Goal: Information Seeking & Learning: Learn about a topic

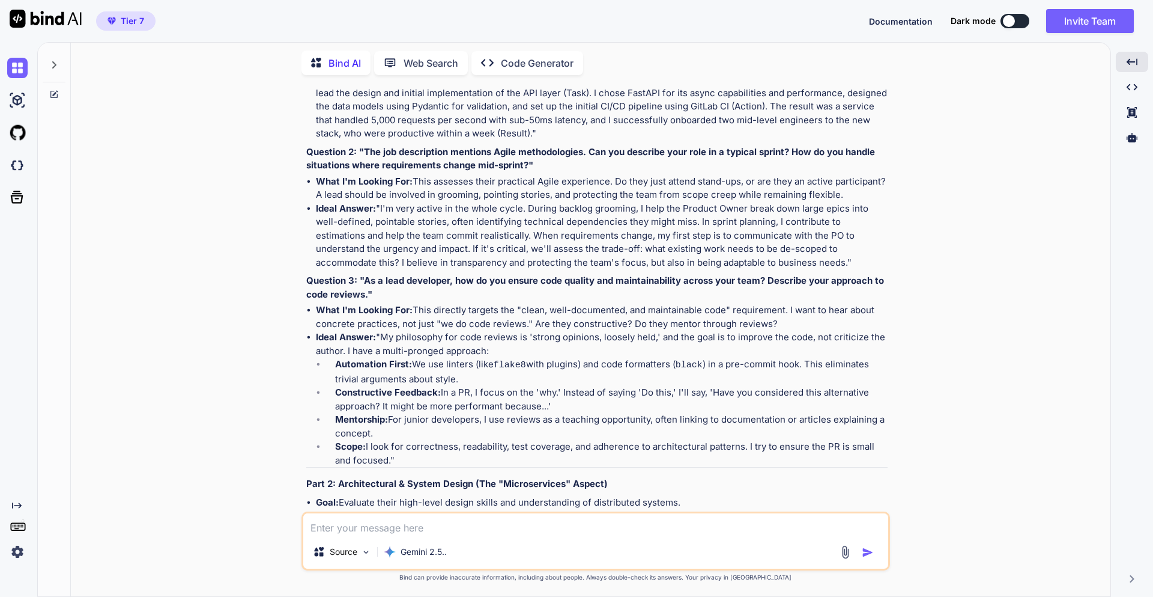
scroll to position [564, 0]
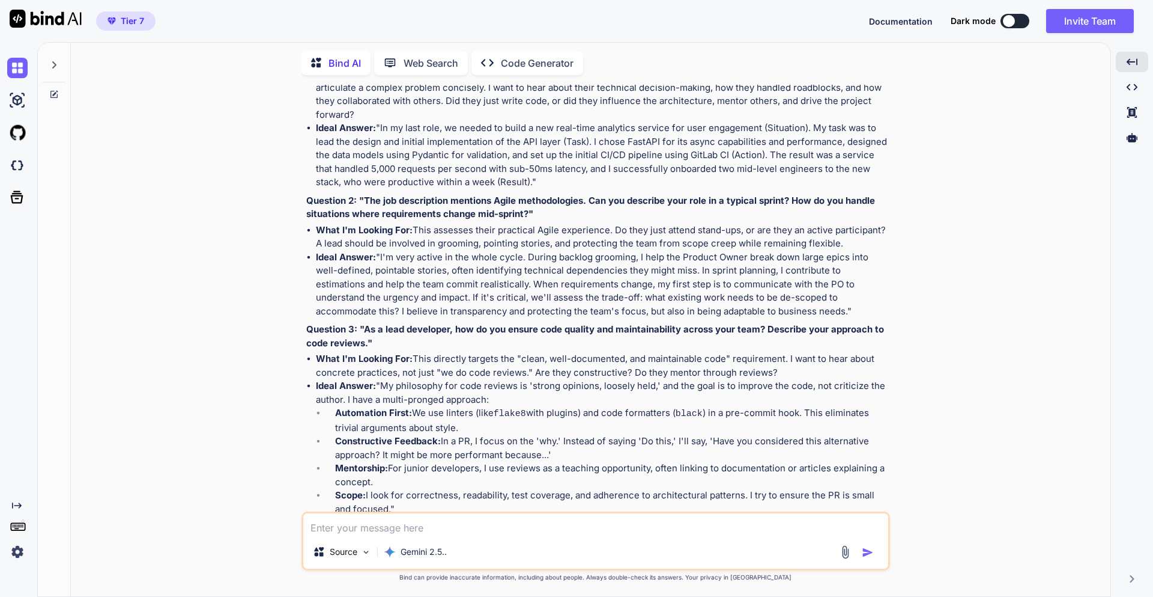
type textarea "x"
click at [488, 525] on textarea at bounding box center [595, 524] width 585 height 22
type textarea "W"
type textarea "x"
type textarea "Wh"
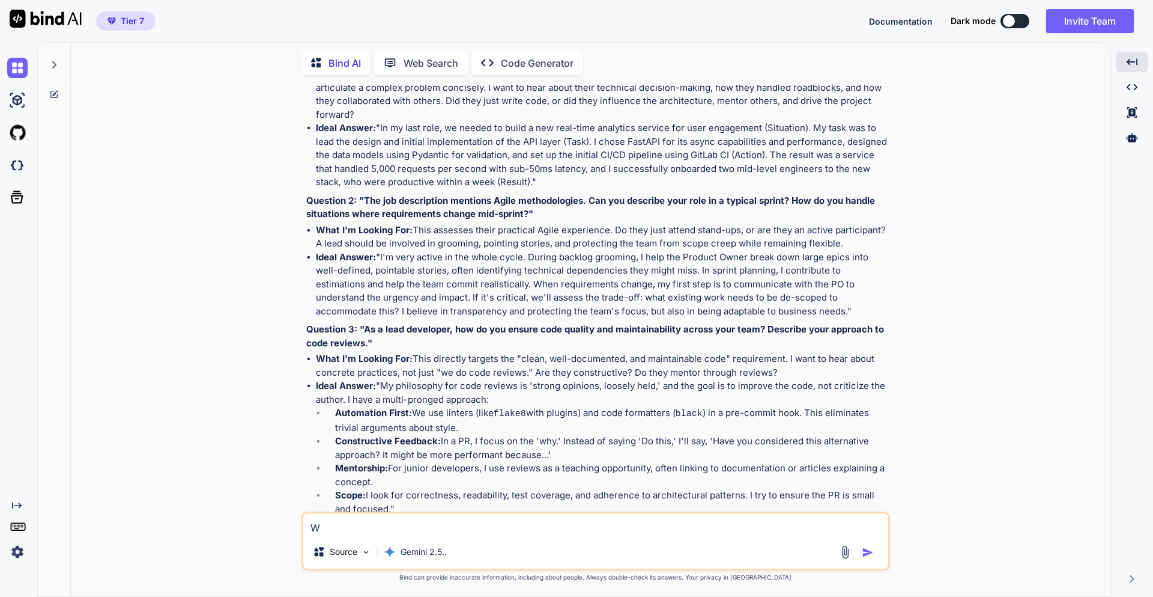
type textarea "x"
type textarea "Wha"
type textarea "x"
type textarea "What"
type textarea "x"
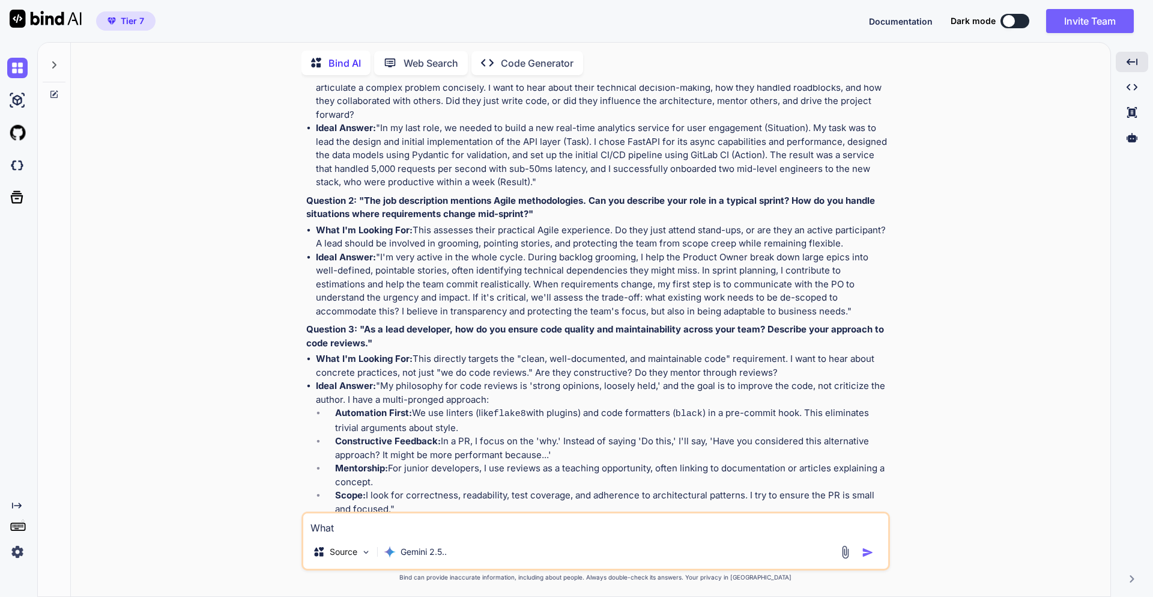
type textarea "What"
type textarea "x"
type textarea "What i"
type textarea "x"
type textarea "What is"
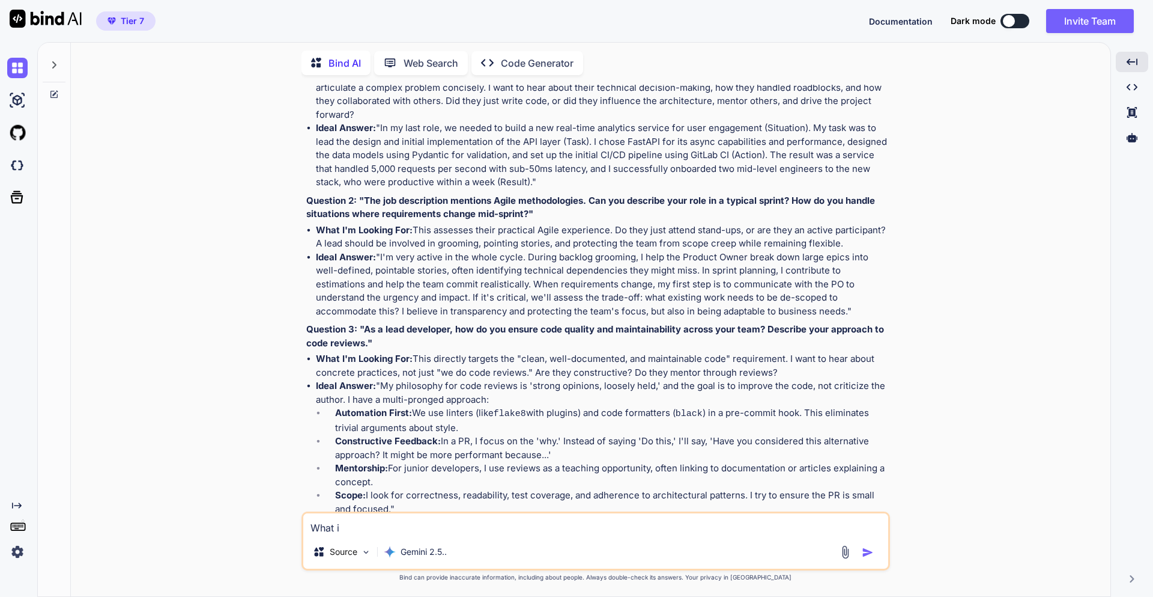
type textarea "x"
type textarea "What is"
type textarea "x"
type textarea "What is a"
type textarea "x"
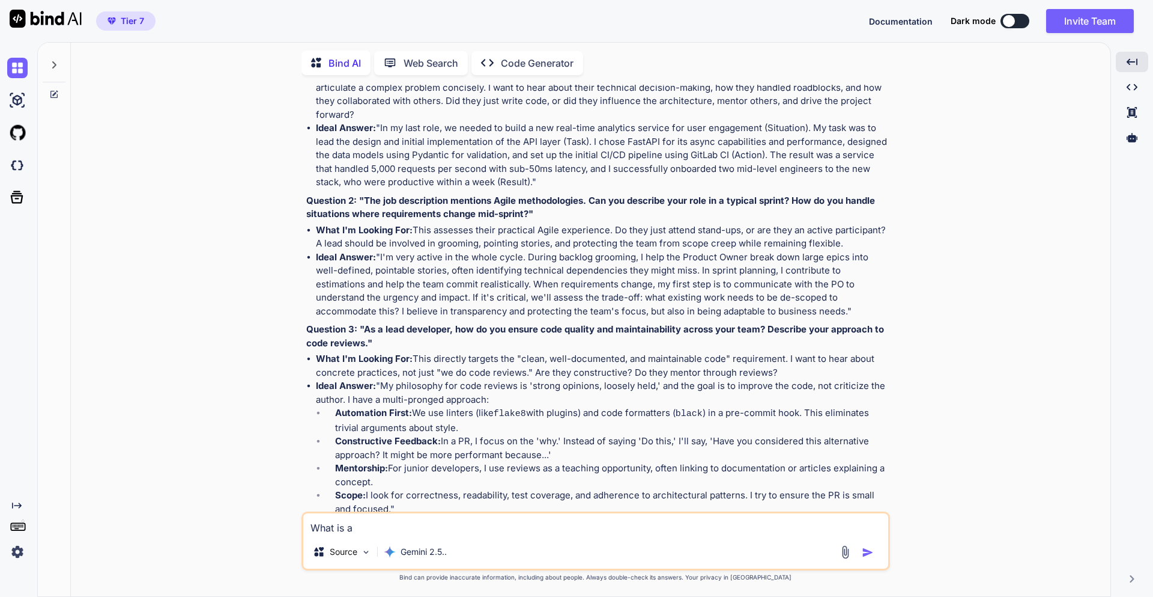
type textarea "What is ag"
type textarea "x"
type textarea "What is agi"
type textarea "x"
type textarea "What is agil"
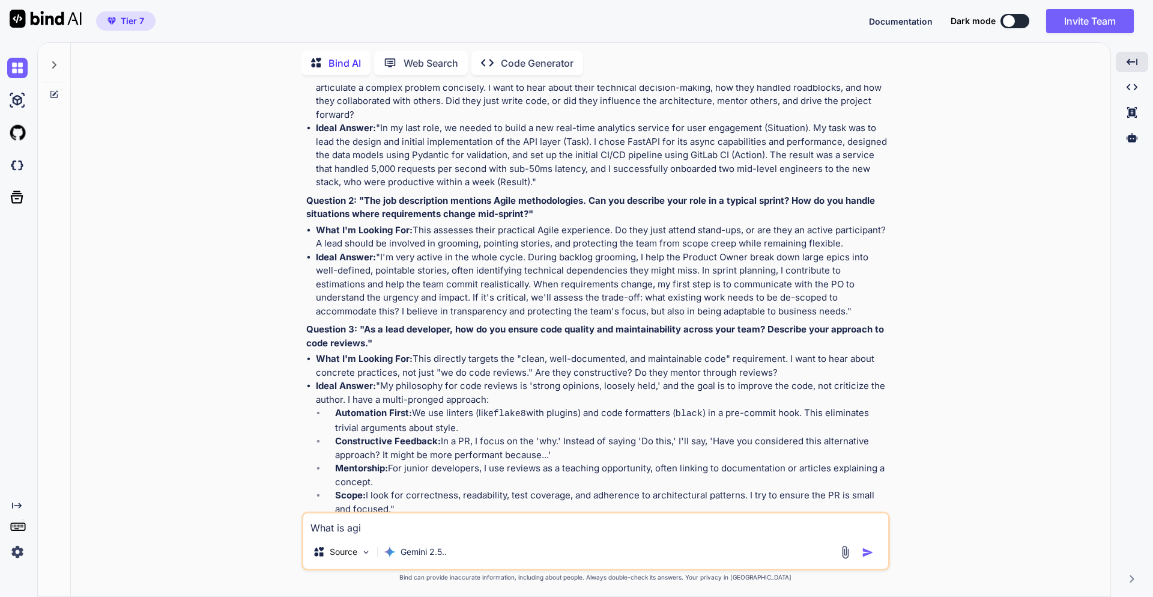
type textarea "x"
type textarea "What is agile"
type textarea "x"
type textarea "What is agile"
type textarea "x"
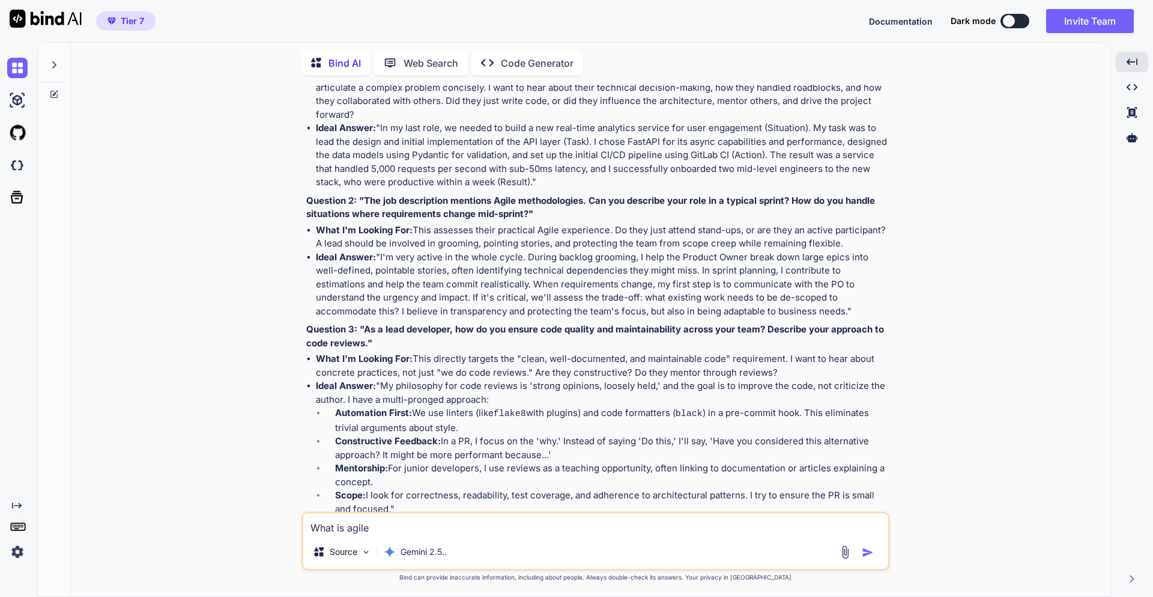
type textarea "What is agile m"
type textarea "x"
type textarea "What is agile me"
type textarea "x"
type textarea "What is agile met"
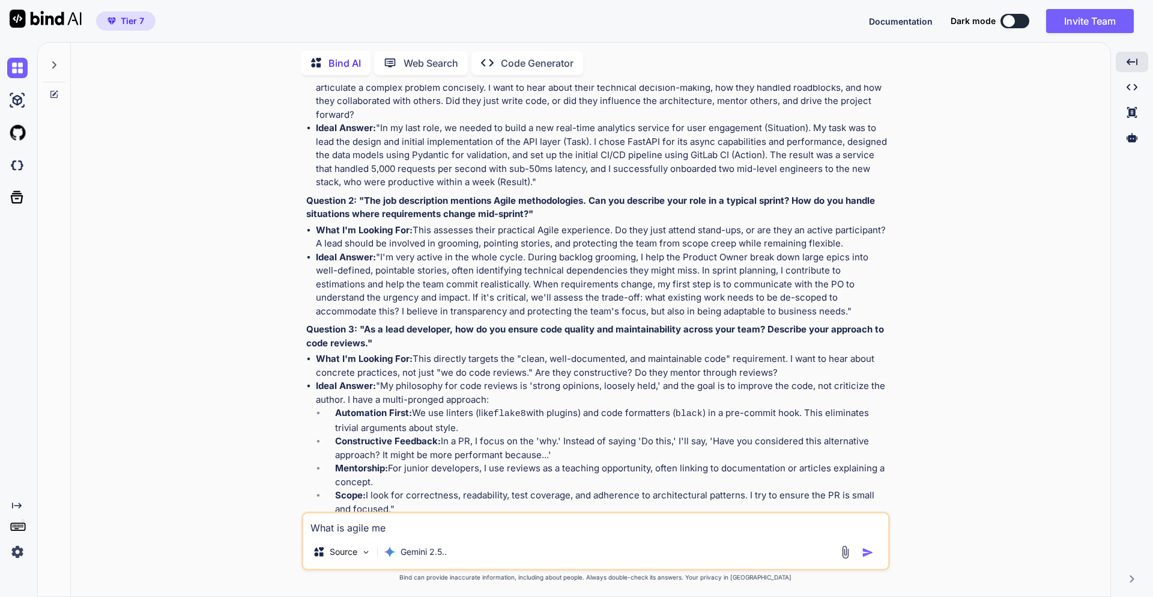
type textarea "x"
type textarea "What is agile meth"
type textarea "x"
type textarea "What is agile metho"
type textarea "x"
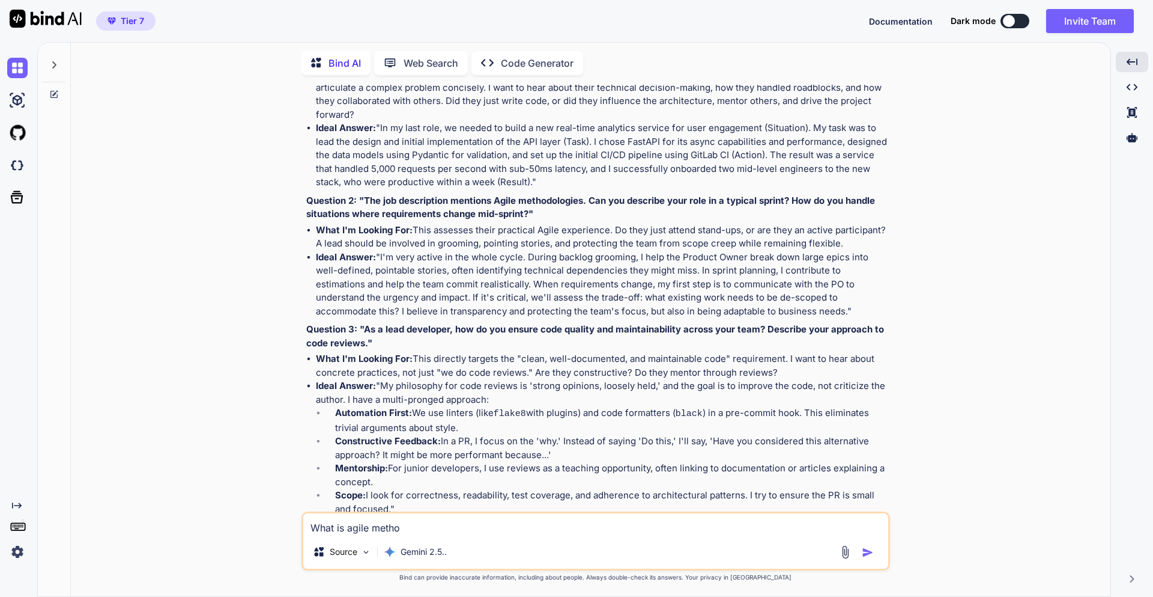
type textarea "What is agile method"
type textarea "x"
type textarea "What is agile methodo"
type textarea "x"
type textarea "What is agile methodol"
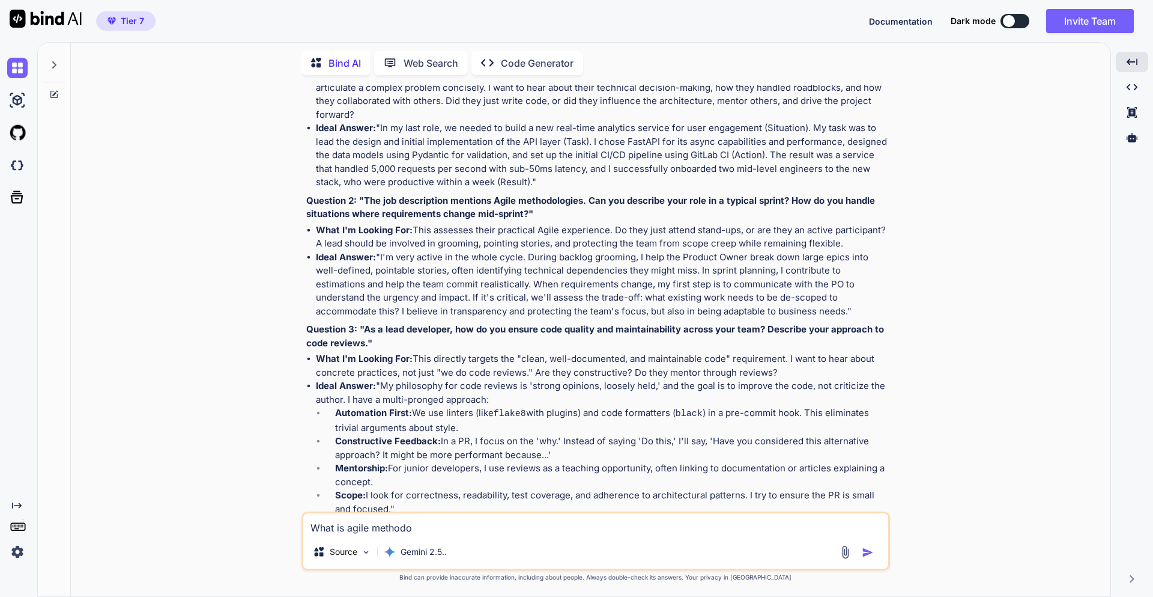
type textarea "x"
type textarea "What is agile methodolo"
type textarea "x"
type textarea "What is agile methodolog"
type textarea "x"
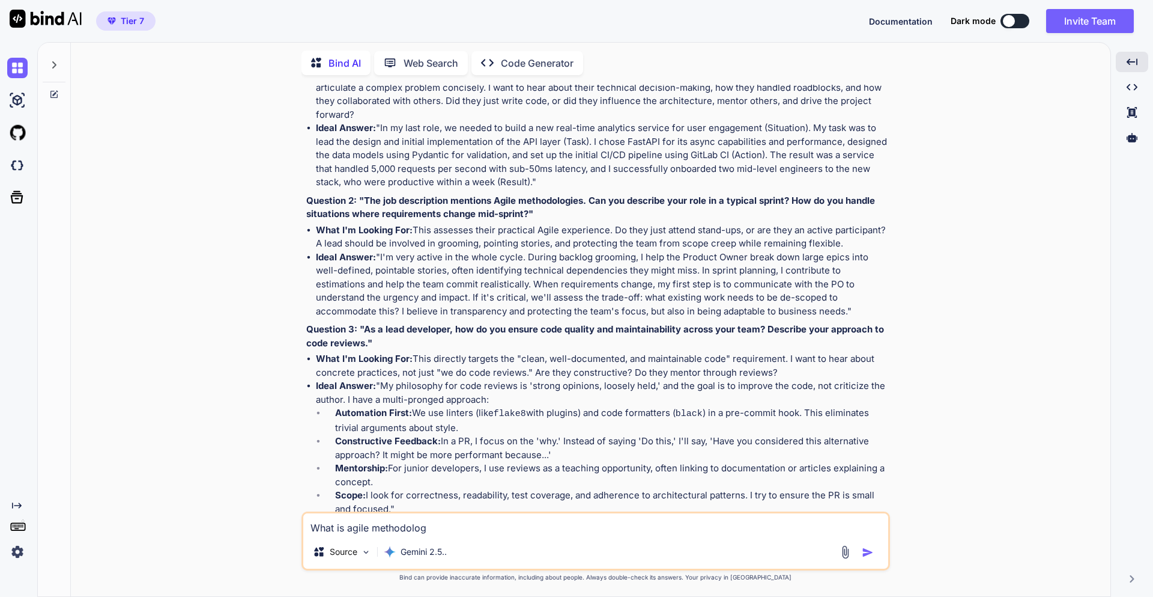
type textarea "What is agile methodology"
type textarea "x"
type textarea "What is agile methodology"
type textarea "x"
type textarea "What is agile methodology a"
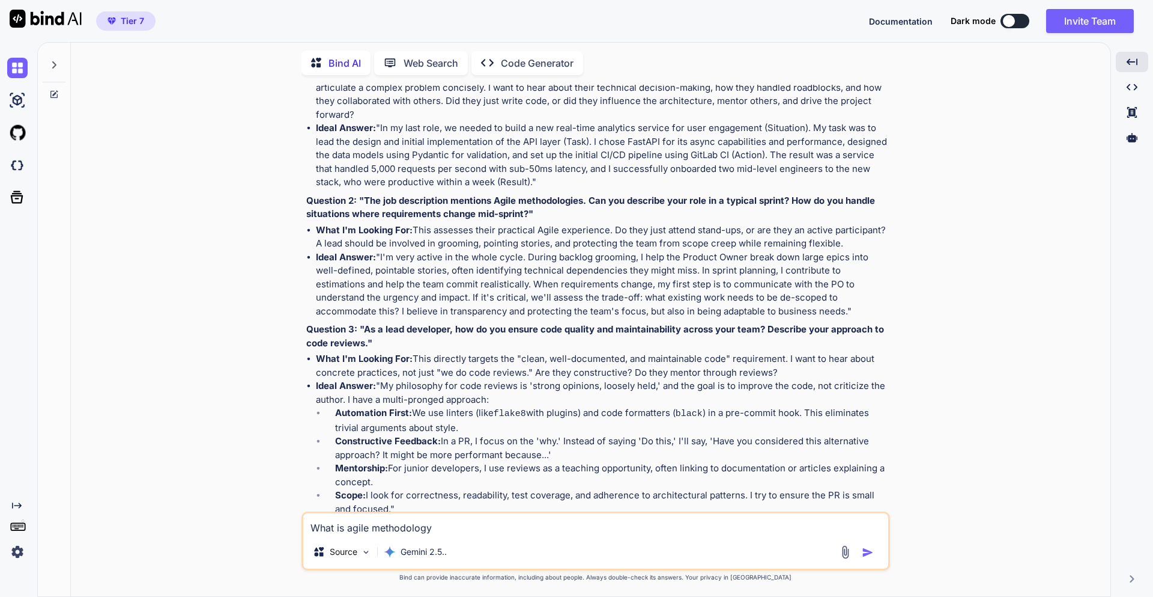
type textarea "x"
type textarea "What is agile methodology an"
type textarea "x"
type textarea "What is agile methodology and"
type textarea "x"
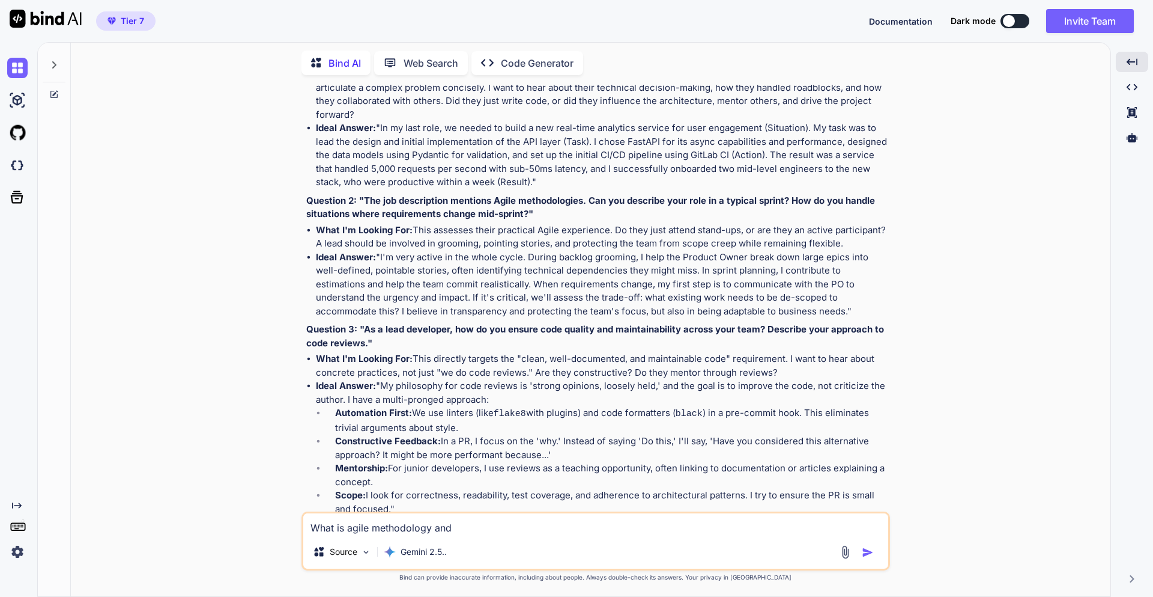
type textarea "What is agile methodology and"
type textarea "x"
type textarea "What is agile methodology and h"
type textarea "x"
type textarea "What is agile methodology and ho"
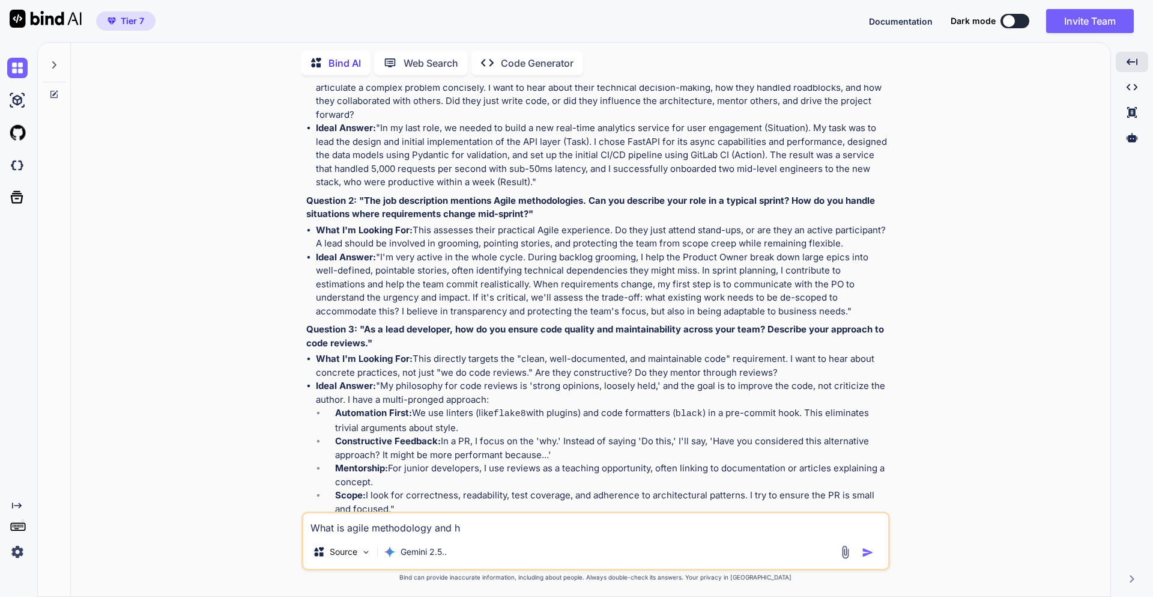
type textarea "x"
type textarea "What is agile methodology and how"
type textarea "x"
type textarea "What is agile methodology and how"
type textarea "x"
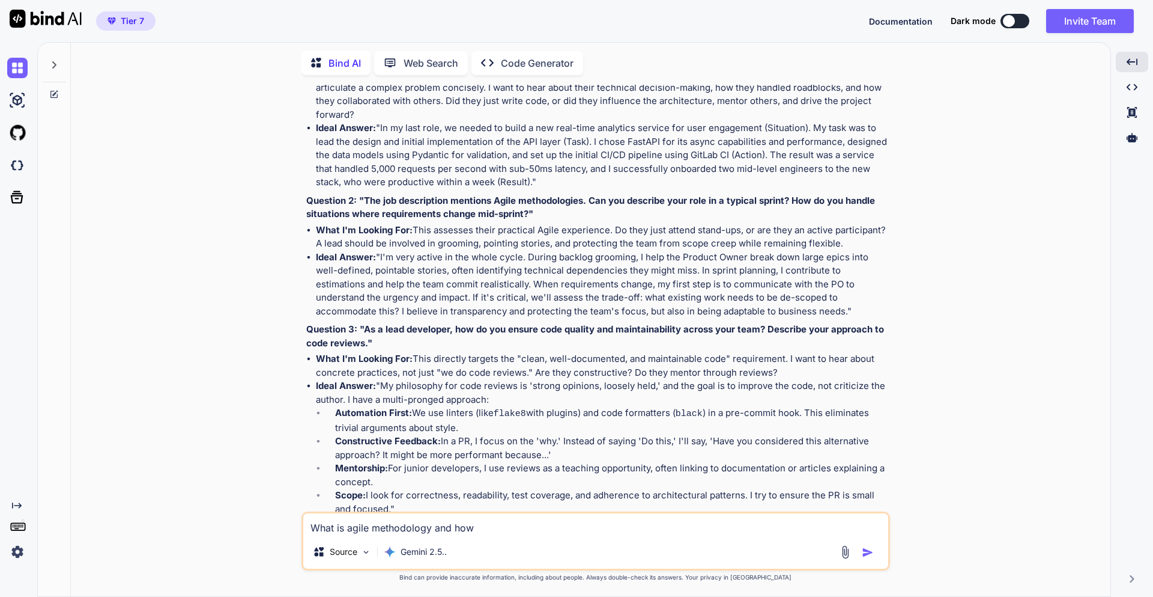
type textarea "What is agile methodology and how i"
type textarea "x"
type textarea "What is agile methodology and how it"
type textarea "x"
type textarea "What is agile methodology and how its"
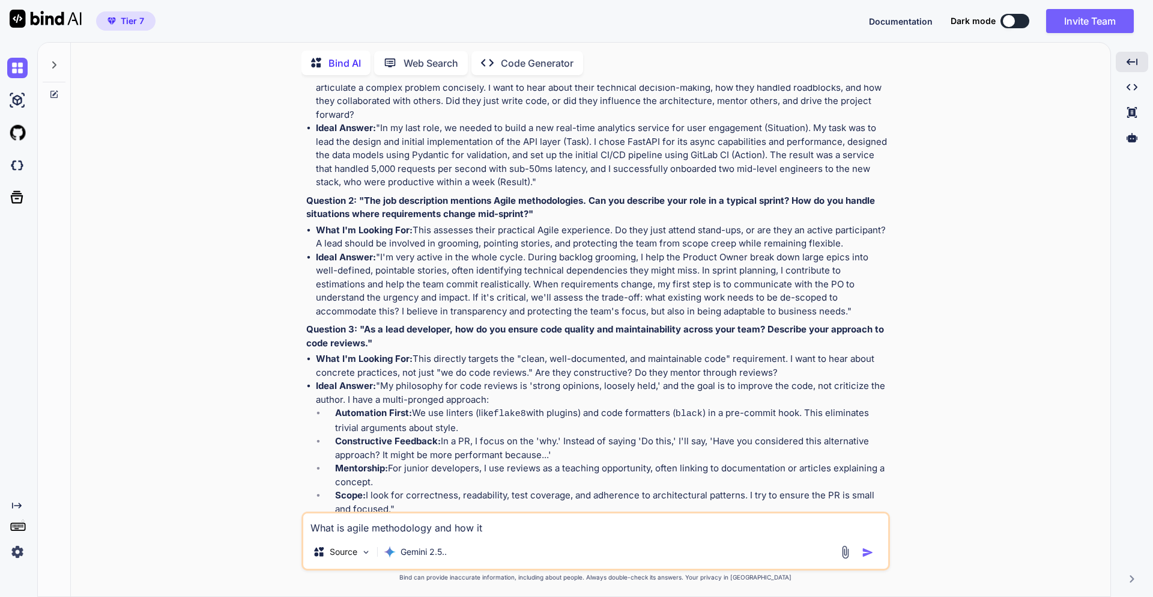
type textarea "x"
type textarea "What is agile methodology and how it"
type textarea "x"
type textarea "What is agile methodology and how it"
type textarea "x"
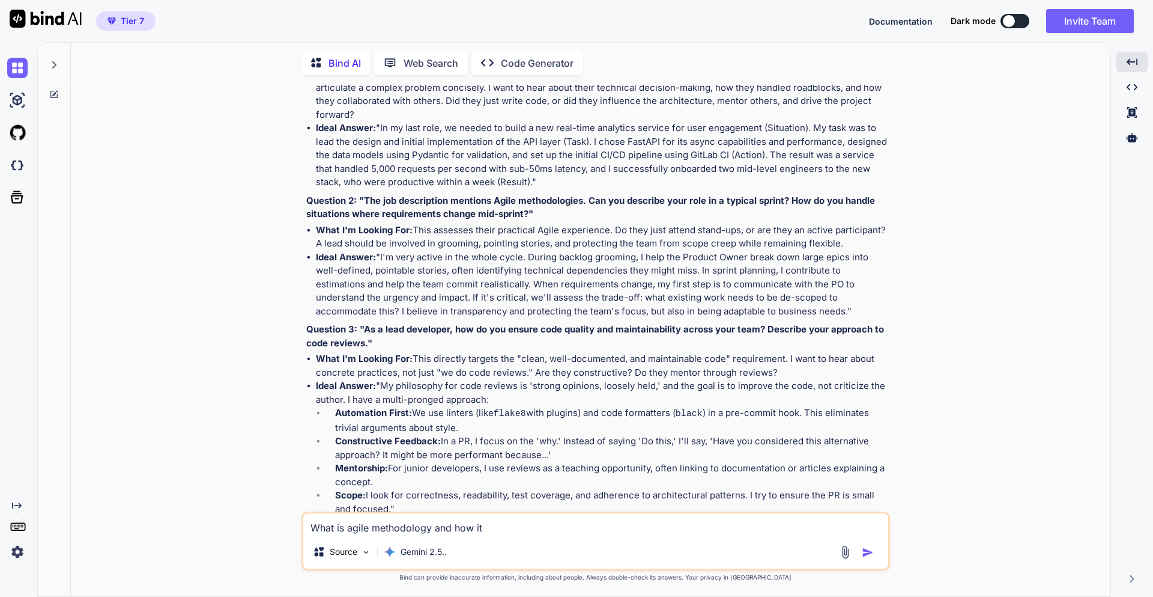
type textarea "What is agile methodology and how it i"
type textarea "x"
type textarea "What is agile methodology and how it is"
type textarea "x"
type textarea "What is agile methodology and how it is"
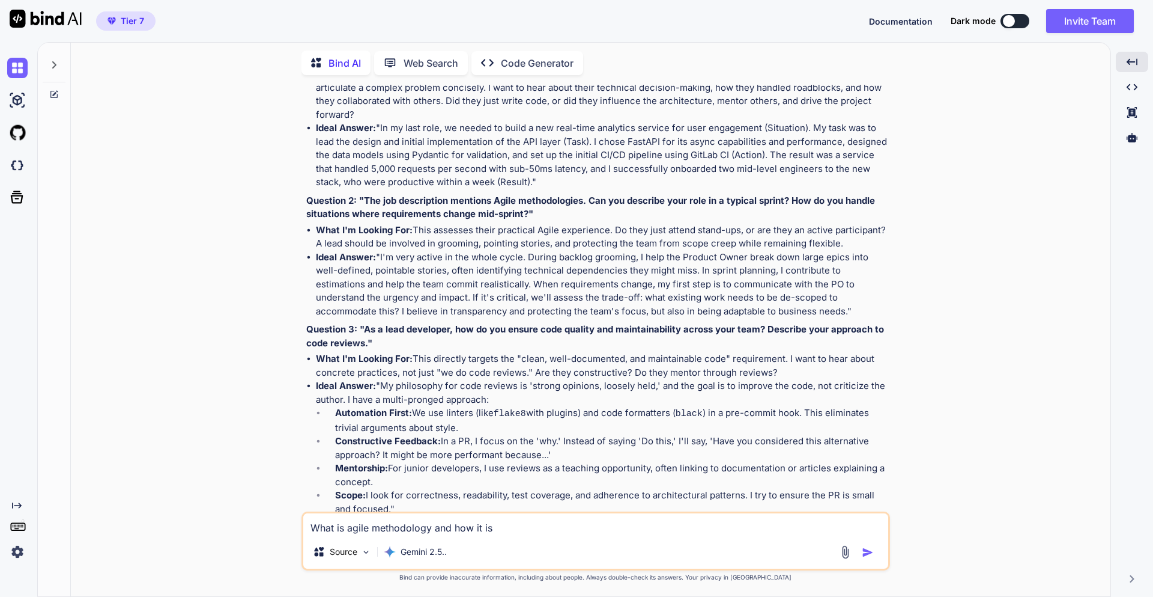
type textarea "x"
type textarea "What is agile methodology and how it is u"
type textarea "x"
type textarea "What is agile methodology and how it is us"
type textarea "x"
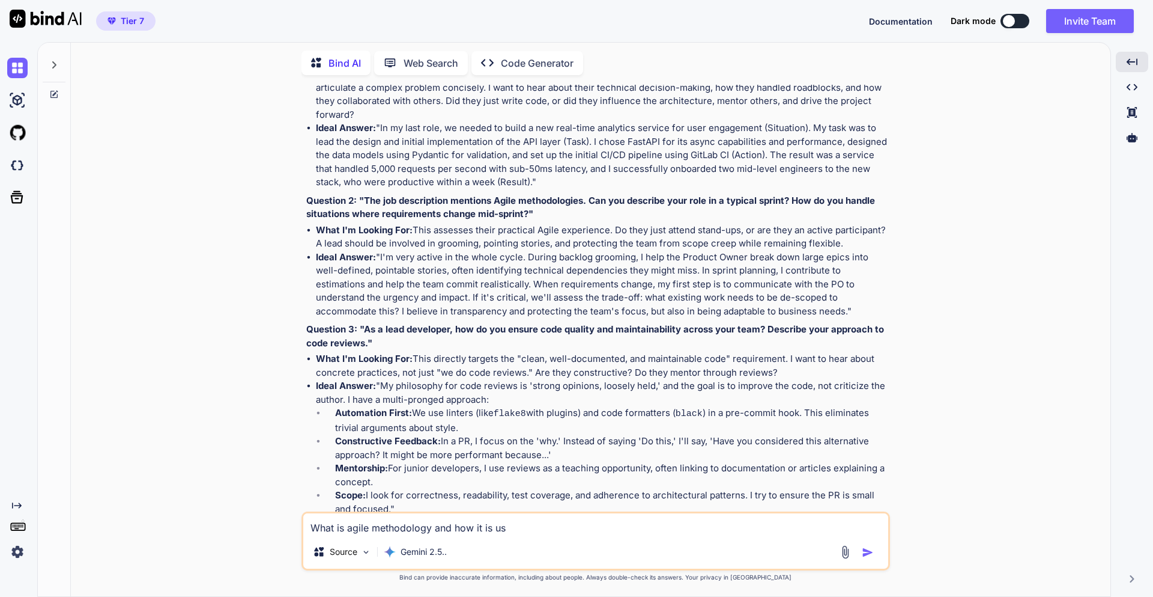
type textarea "What is agile methodology and how it is use"
type textarea "x"
type textarea "What is agile methodology and how it is user"
type textarea "x"
type textarea "What is agile methodology and how it is use"
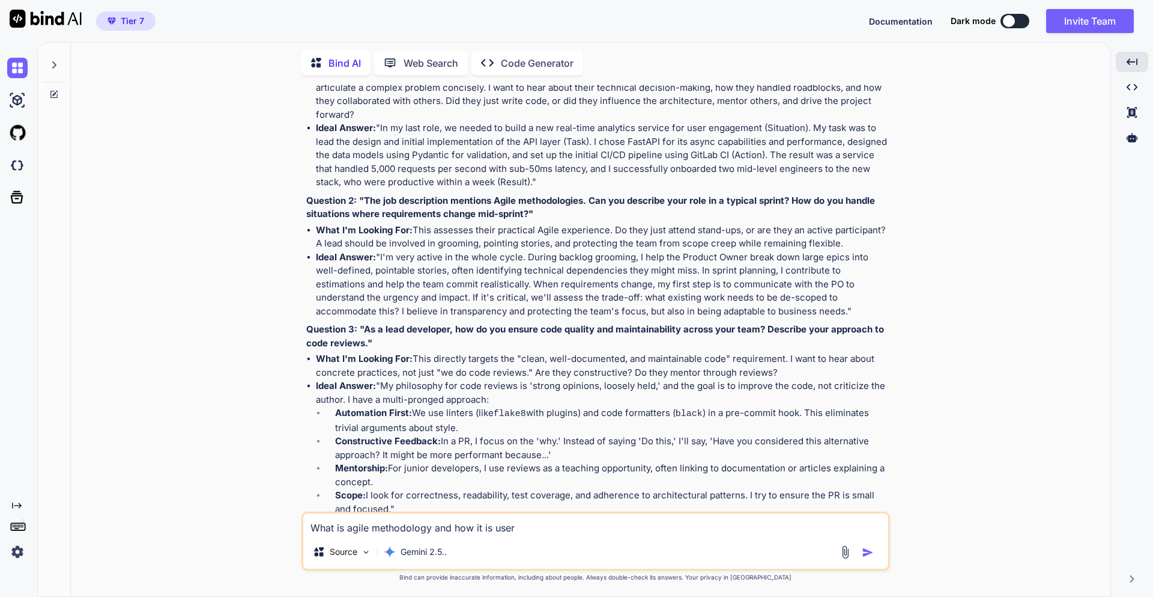
type textarea "x"
type textarea "What is agile methodology and how it is usep"
type textarea "x"
type textarea "What is agile methodology and how it is use"
type textarea "x"
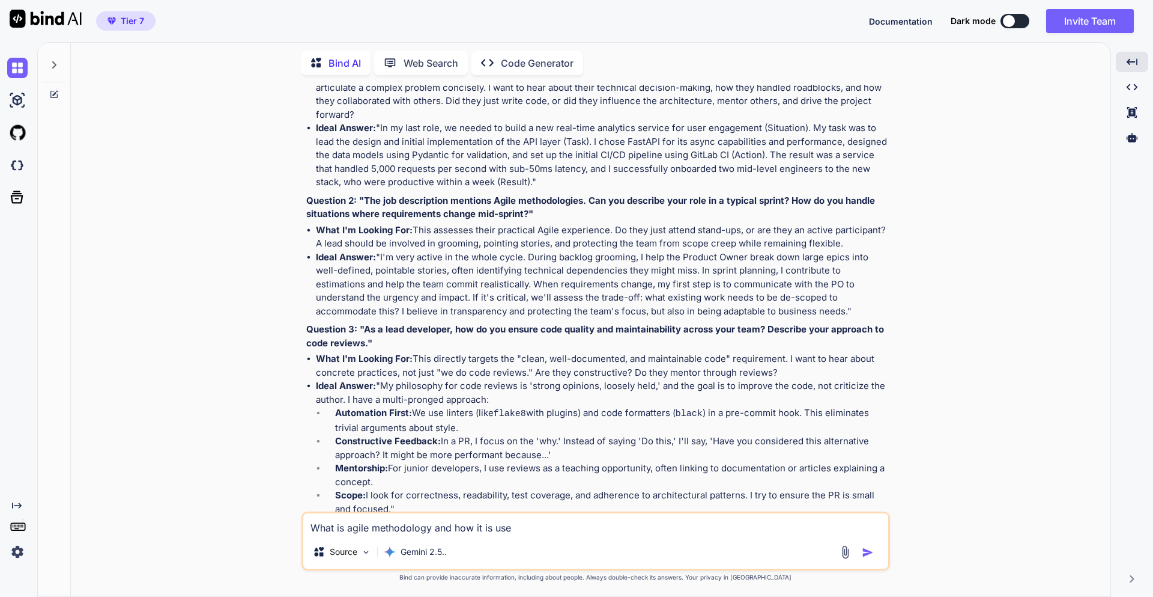
type textarea "What is agile methodology and how it is usef"
type textarea "x"
type textarea "What is agile methodology and how it is usefu"
type textarea "x"
type textarea "What is agile methodology and how it is useful"
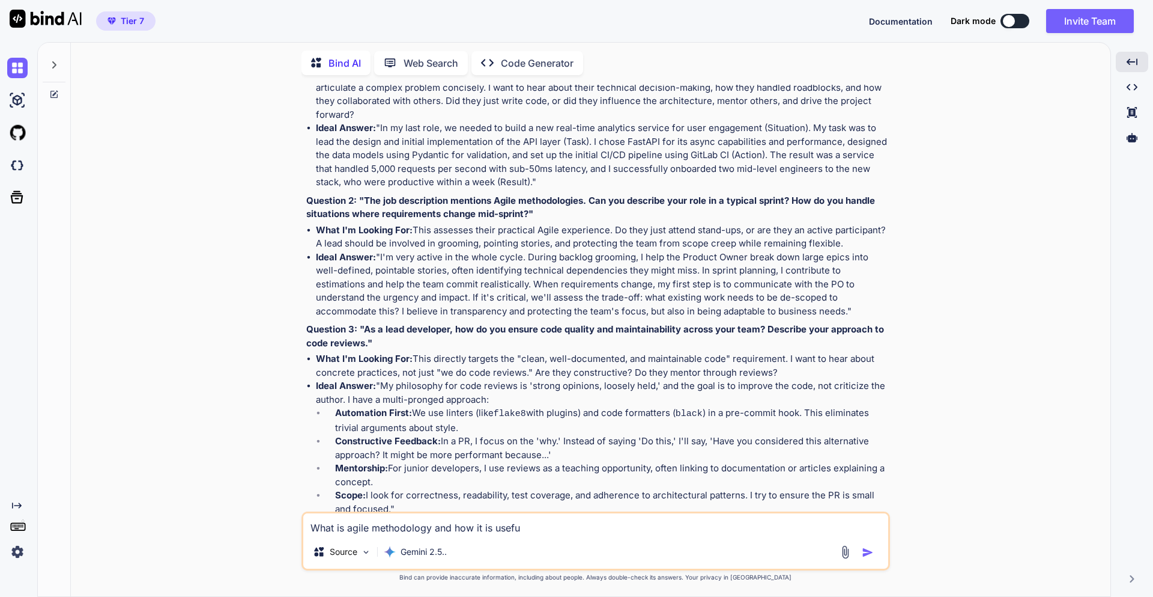
type textarea "x"
type textarea "What is agile methodology and how it is useful"
type textarea "x"
type textarea "What is agile methodology and how it is useful f"
type textarea "x"
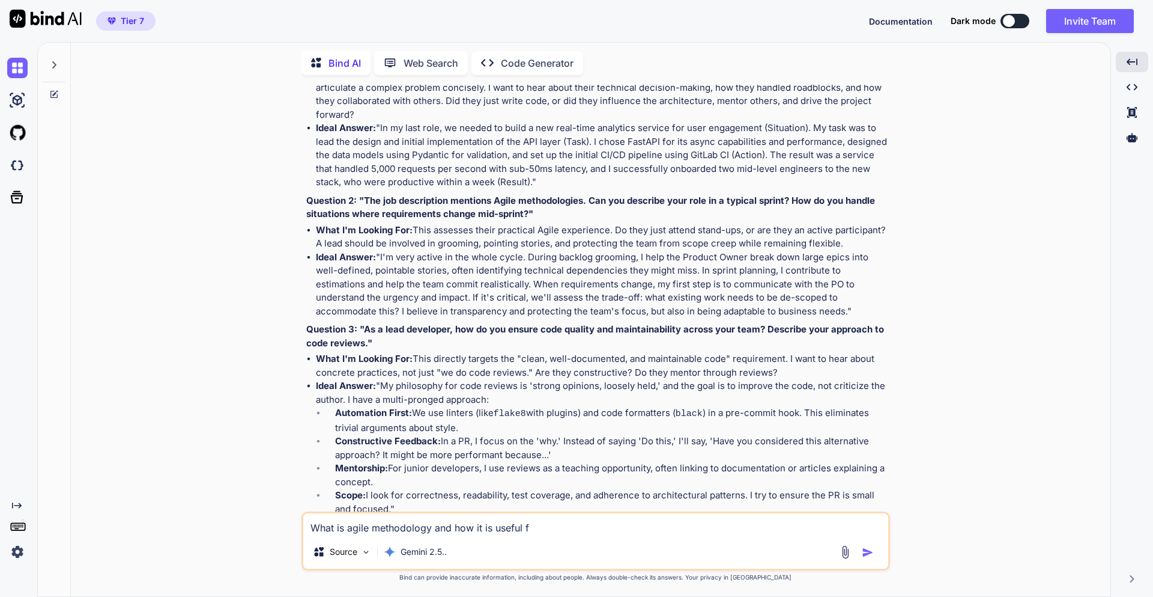
type textarea "What is agile methodology and how it is useful fo"
type textarea "x"
type textarea "What is agile methodology and how it is useful for"
type textarea "x"
type textarea "What is agile methodology and how it is useful for"
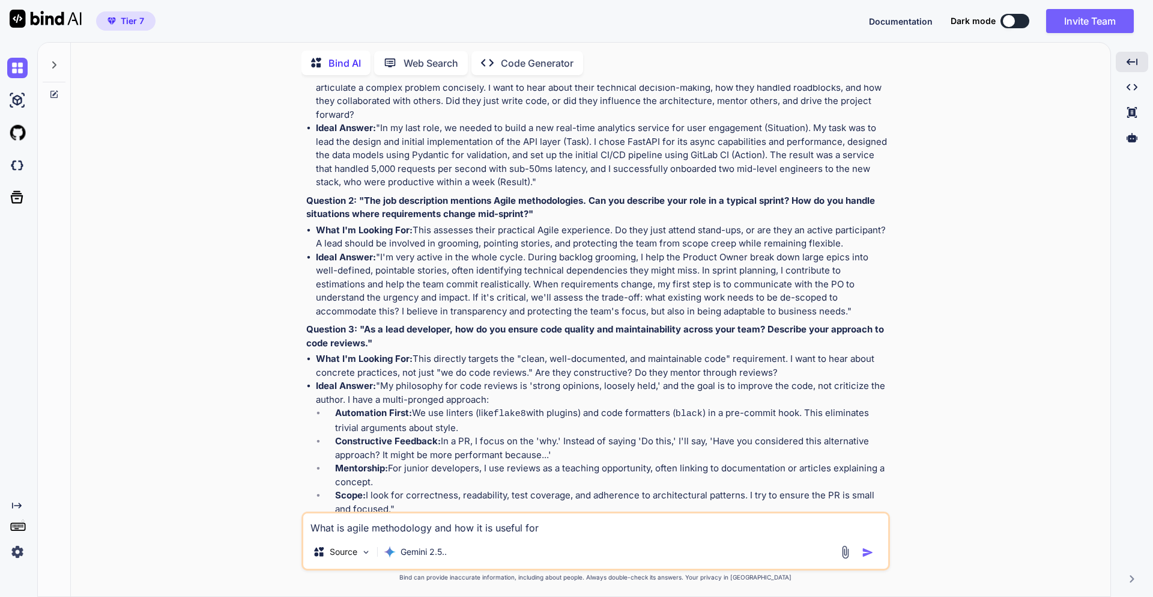
type textarea "x"
type textarea "What is agile methodology and how it is useful for t"
type textarea "x"
type textarea "What is agile methodology and how it is useful for te"
type textarea "x"
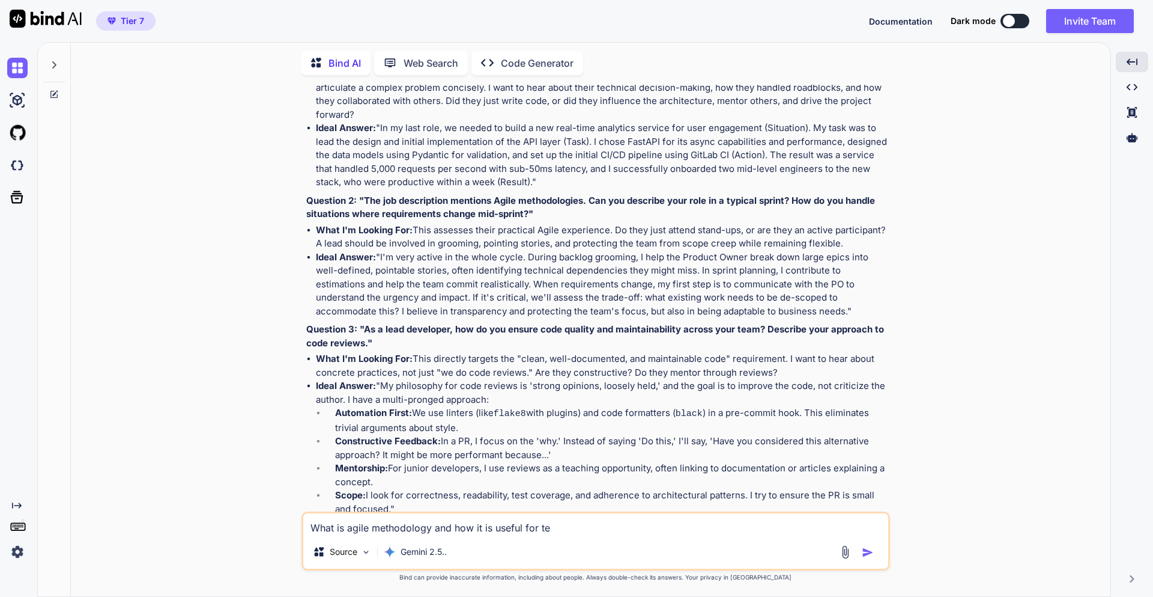
type textarea "What is agile methodology and how it is useful for tea"
type textarea "x"
type textarea "What is agile methodology and how it is useful for team"
type textarea "x"
type textarea "What is agile methodology and how it is useful for team"
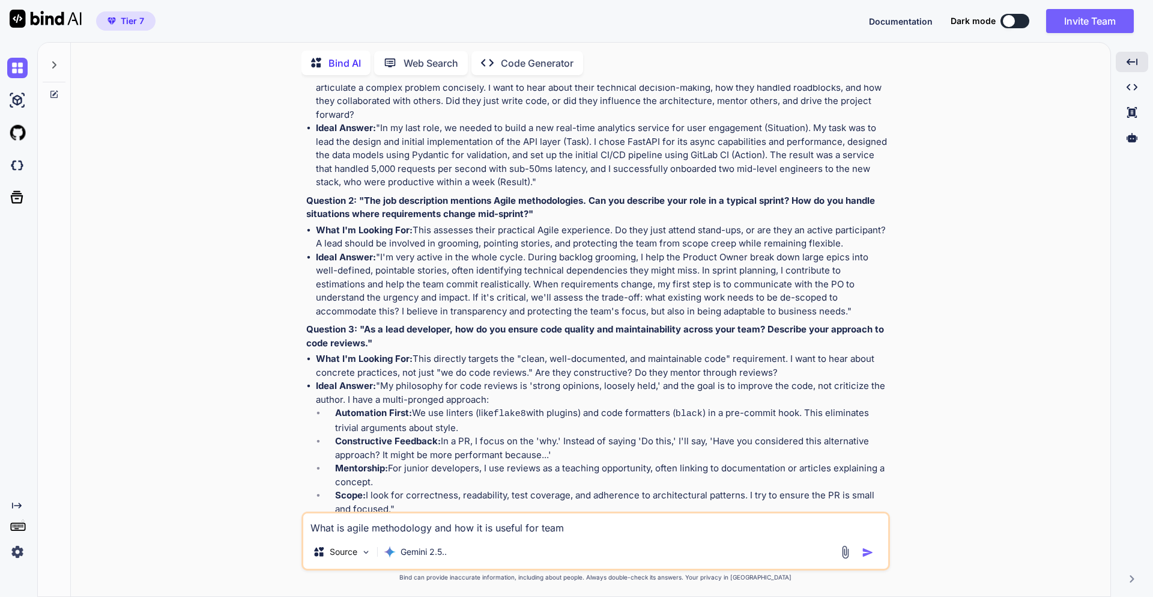
type textarea "x"
type textarea "What is agile methodology and how it is useful for team l"
type textarea "x"
type textarea "What is agile methodology and how it is useful for team le"
type textarea "x"
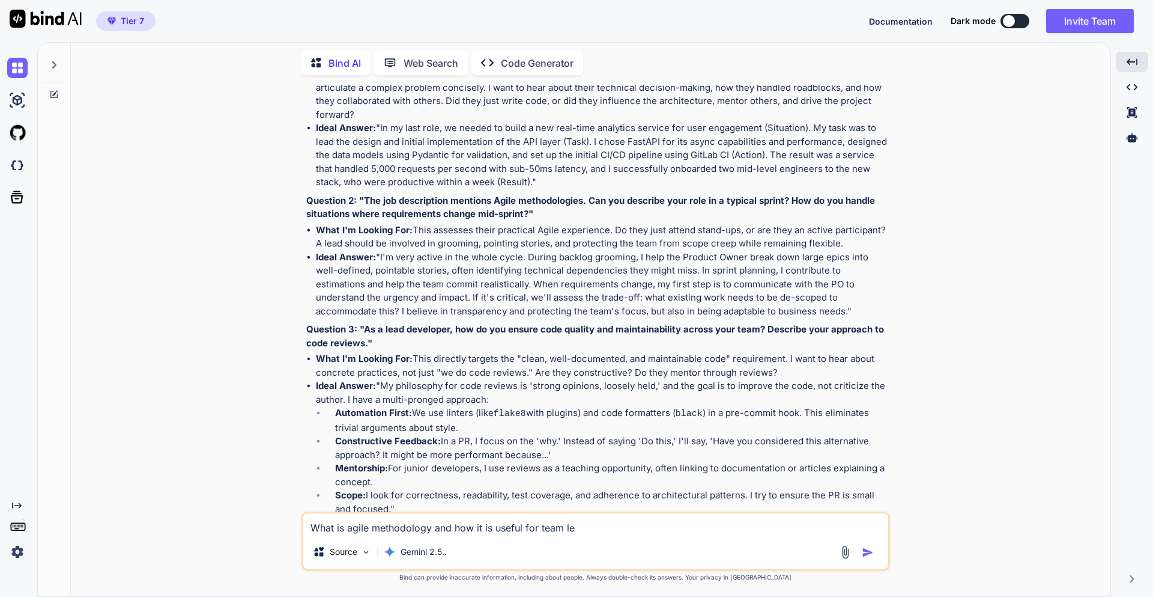
type textarea "What is agile methodology and how it is useful for team lea"
type textarea "x"
type textarea "What is agile methodology and how it is useful for team lead"
type textarea "x"
click at [530, 211] on strong "Question 2: "The job description mentions Agile methodologies. Can you describe…" at bounding box center [591, 207] width 571 height 25
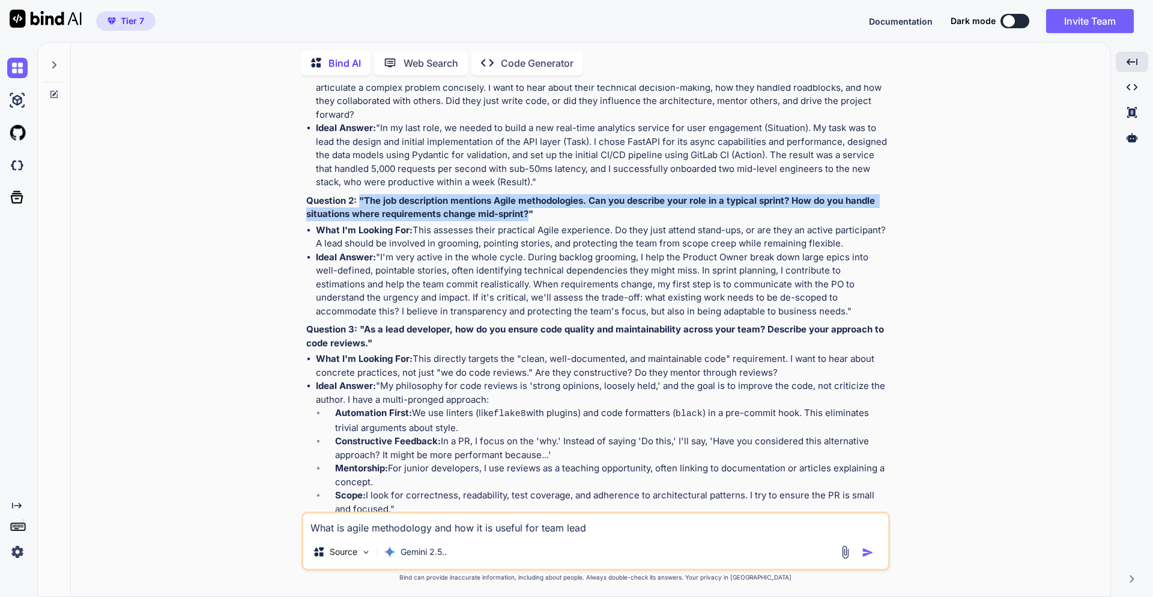
drag, startPoint x: 530, startPoint y: 217, endPoint x: 361, endPoint y: 198, distance: 170.4
click at [361, 198] on strong "Question 2: "The job description mentions Agile methodologies. Can you describe…" at bounding box center [591, 207] width 571 height 25
copy strong ""The job description mentions Agile methodologies. Can you describe your role i…"
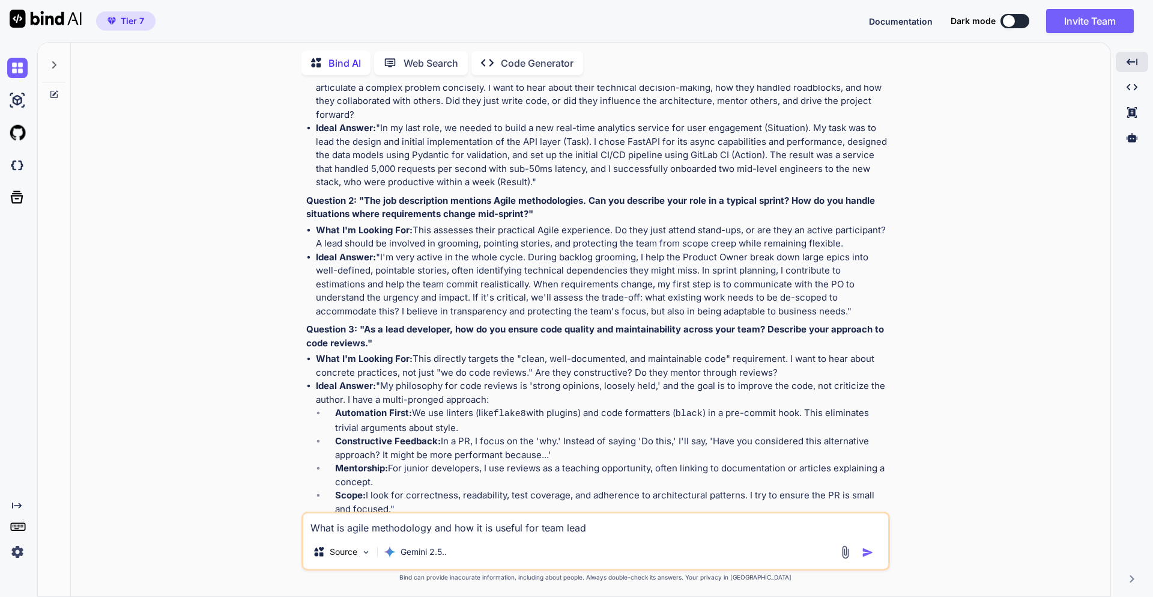
click at [652, 525] on textarea "What is agile methodology and how it is useful for team lead" at bounding box center [595, 524] width 585 height 22
type textarea "What is agile methodology and how it is useful for team lead"
type textarea "x"
type textarea "What is agile methodology and how it is useful for team lead a"
type textarea "x"
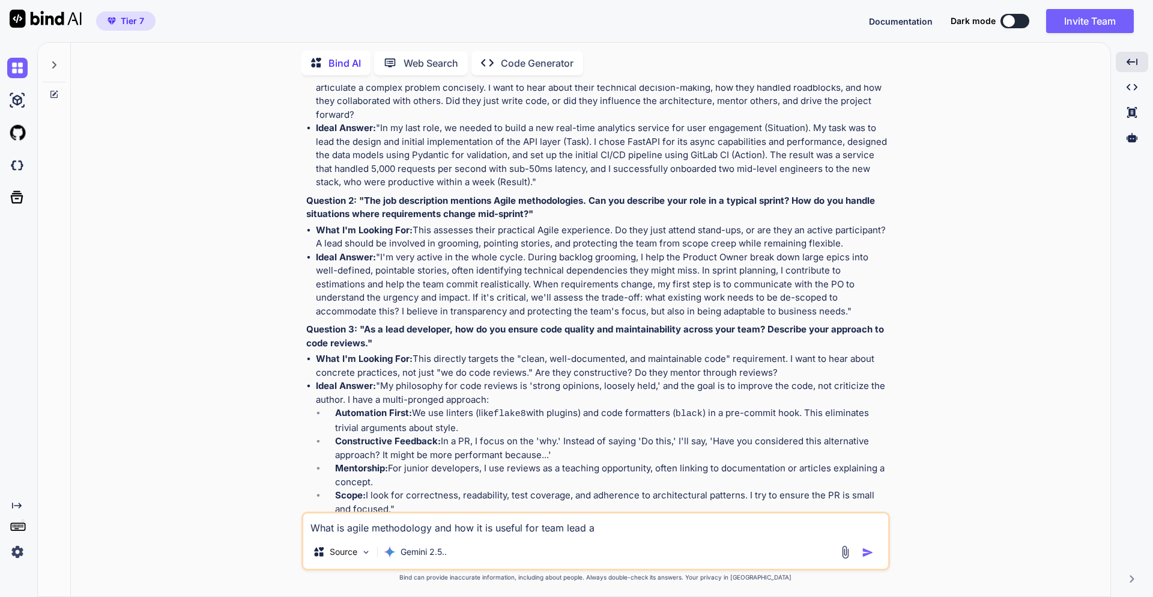
type textarea "What is agile methodology and how it is useful for team lead al"
type textarea "x"
type textarea "What is agile methodology and how it is useful for team lead als"
type textarea "x"
type textarea "What is agile methodology and how it is useful for team lead also"
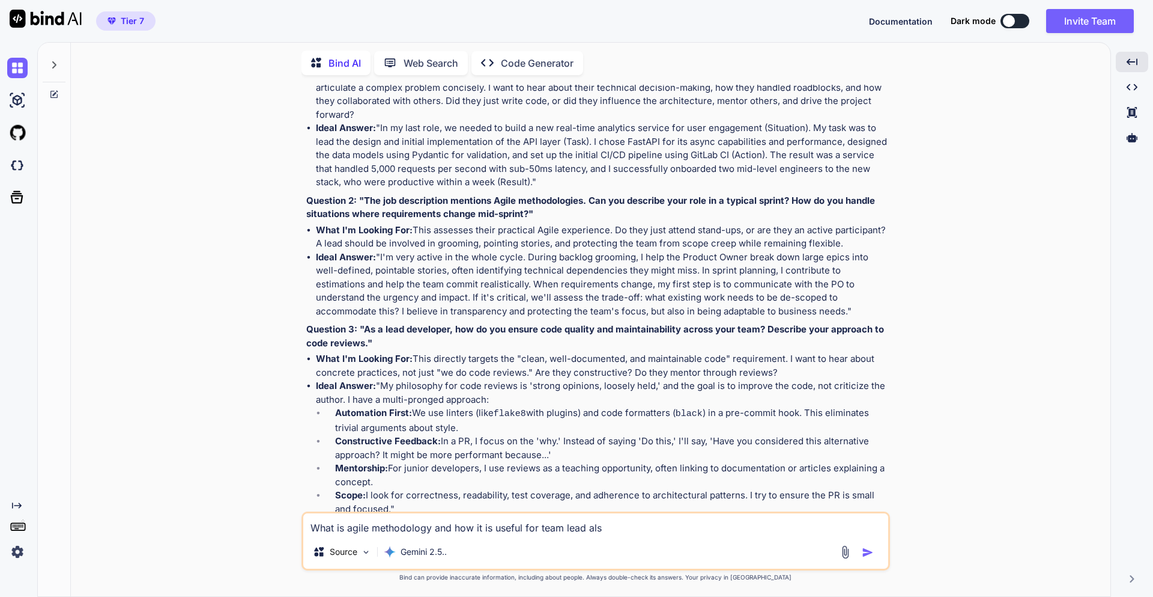
type textarea "x"
type textarea "What is agile methodology and how it is useful for team lead also"
type textarea "x"
paste textarea ""The job description mentions Agile methodologies. Can you describe your role i…"
type textarea "What is agile methodology and how it is useful for team lead also "The job desc…"
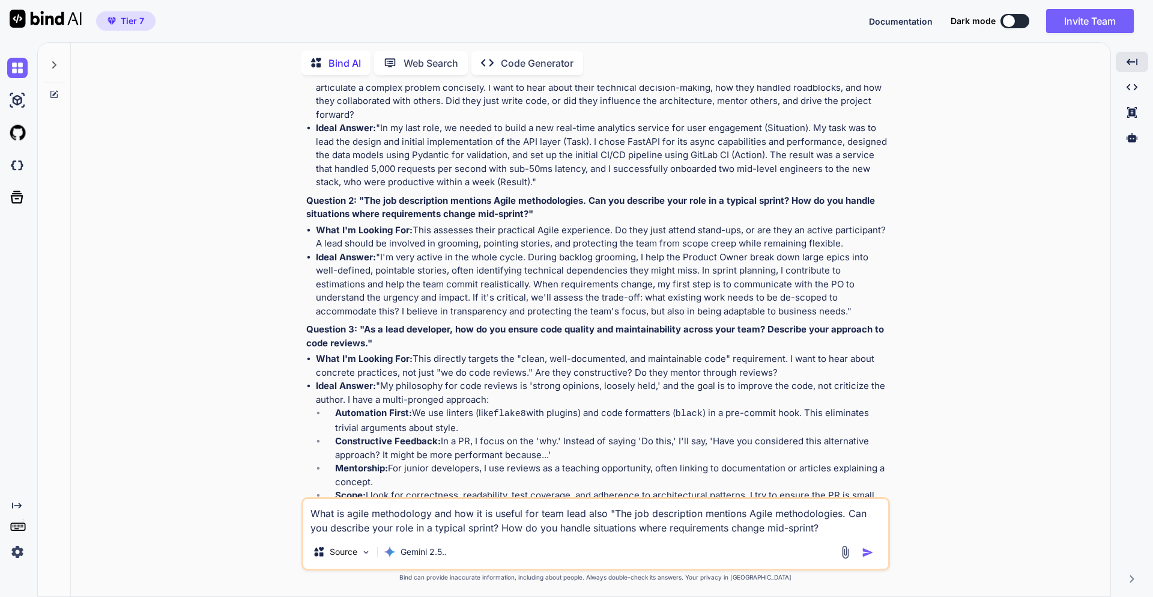
type textarea "x"
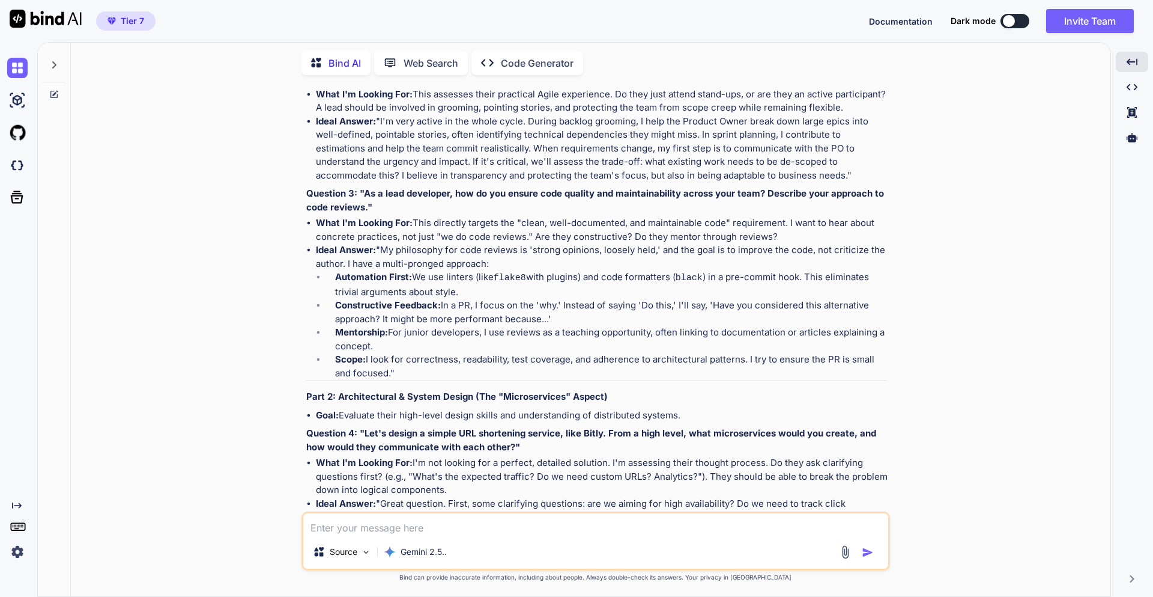
scroll to position [628, 0]
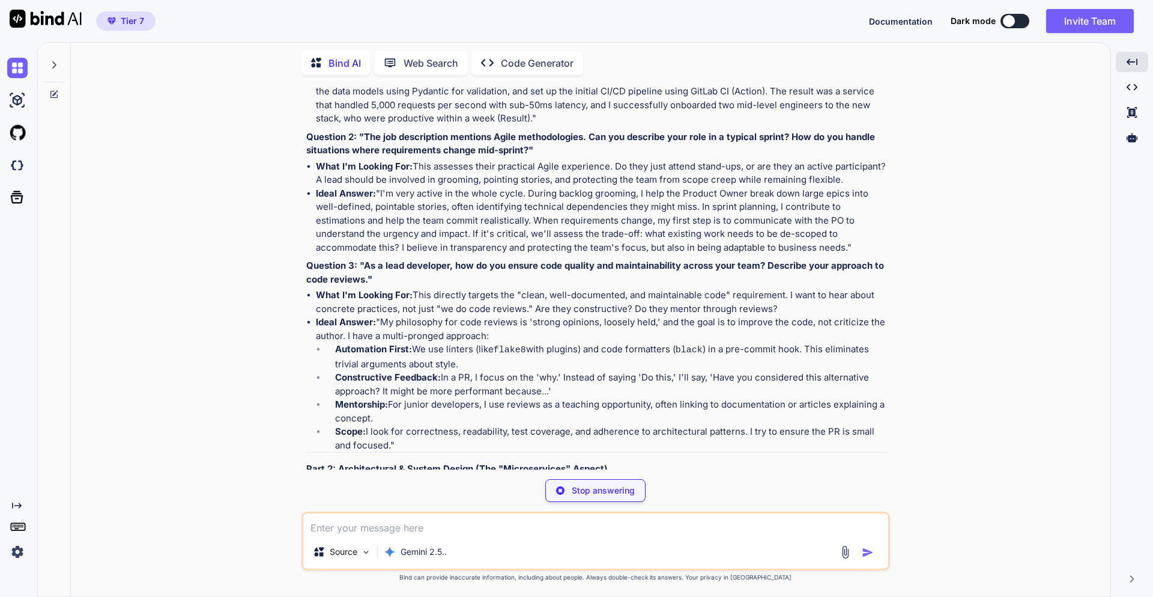
type textarea "x"
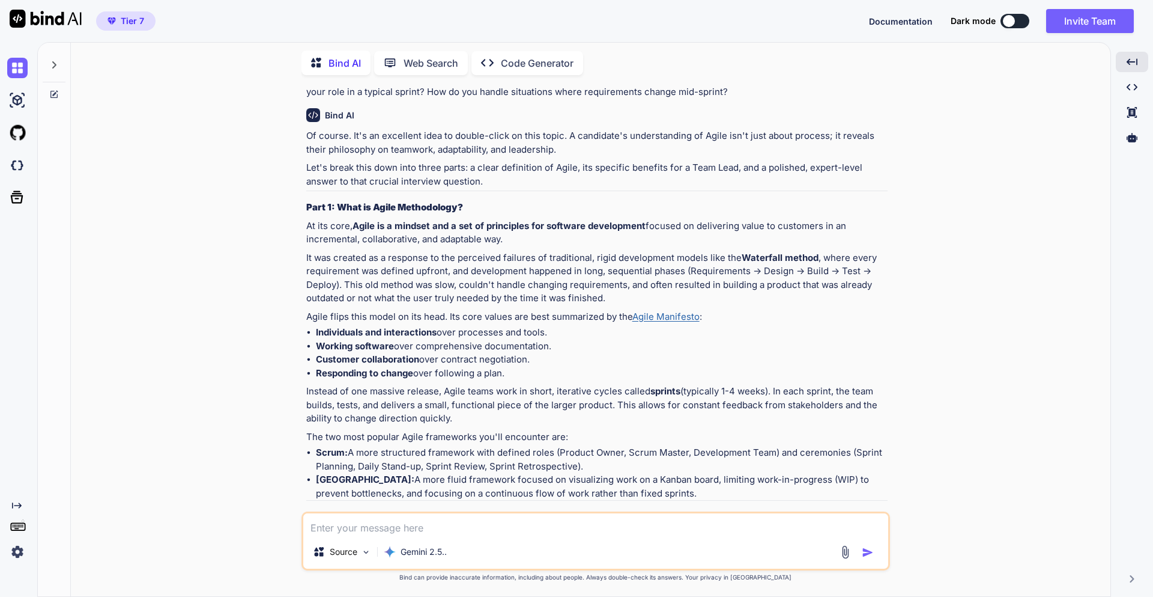
scroll to position [2325, 0]
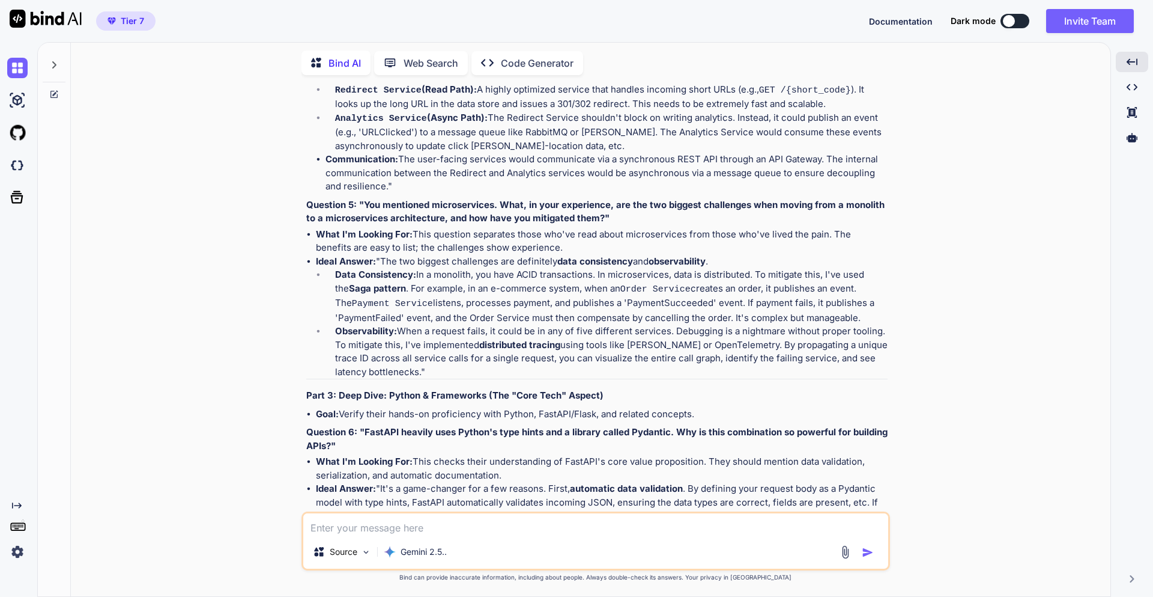
scroll to position [1172, 0]
